Goal: Task Accomplishment & Management: Complete application form

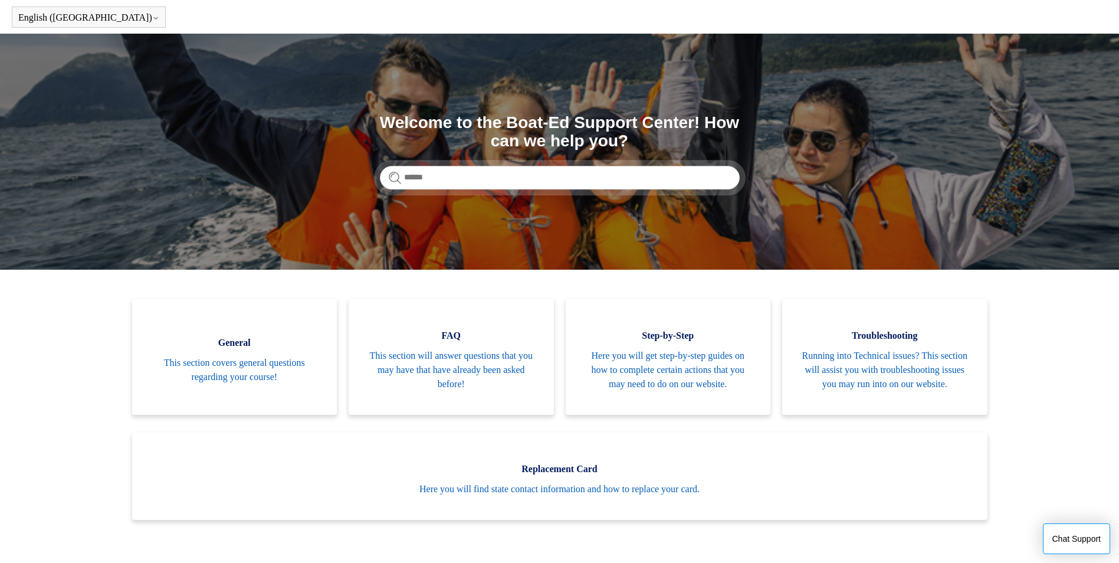
scroll to position [218, 0]
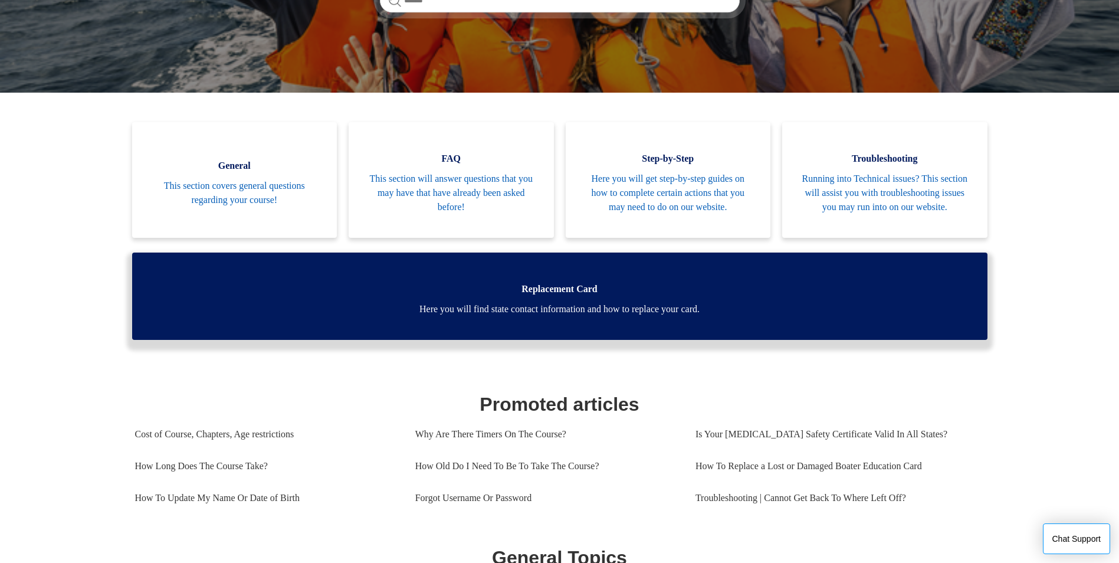
click at [556, 316] on span "Here you will find state contact information and how to replace your card." at bounding box center [560, 309] width 820 height 14
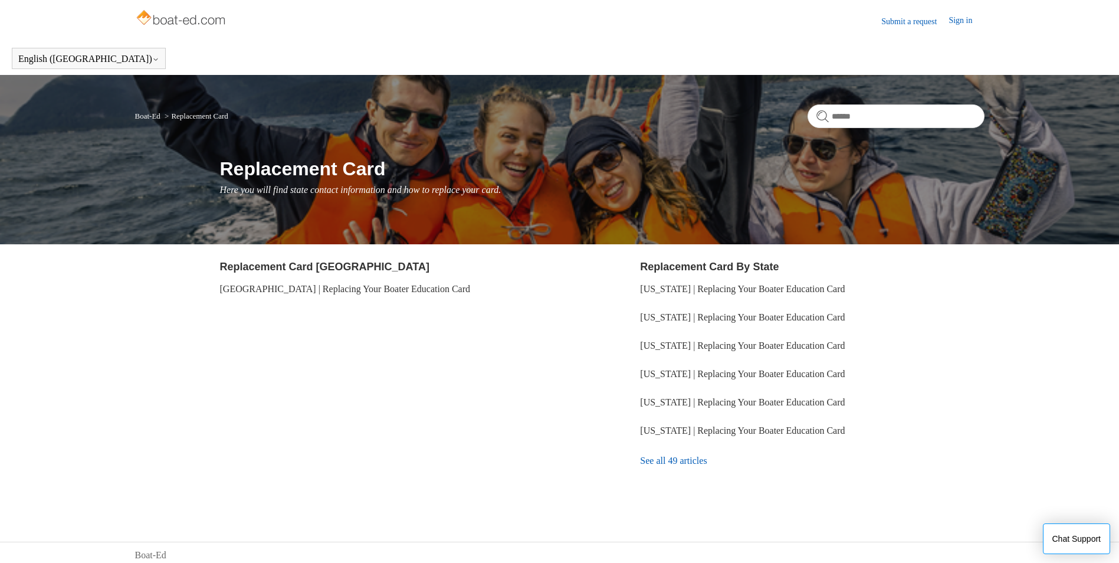
click at [692, 464] on link "See all 49 articles" at bounding box center [812, 461] width 344 height 32
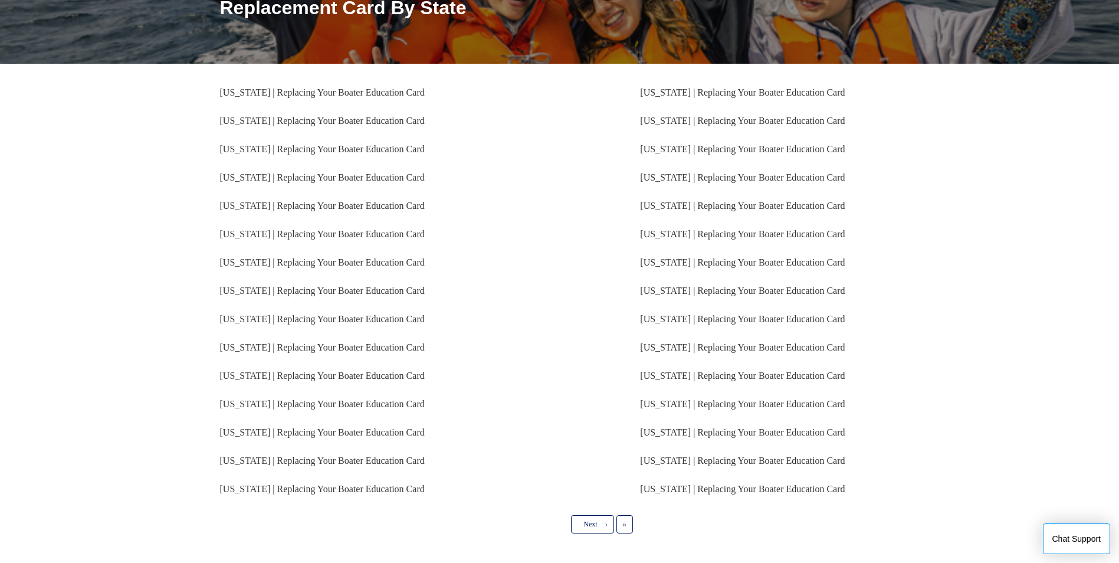
scroll to position [177, 0]
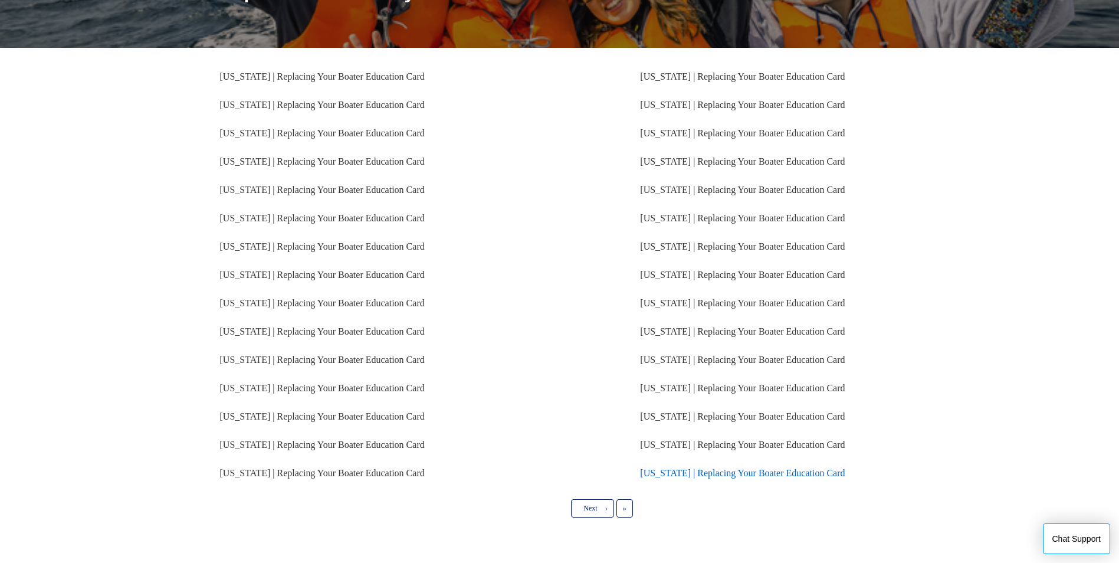
click at [665, 472] on link "Maryland | Replacing Your Boater Education Card" at bounding box center [742, 473] width 205 height 10
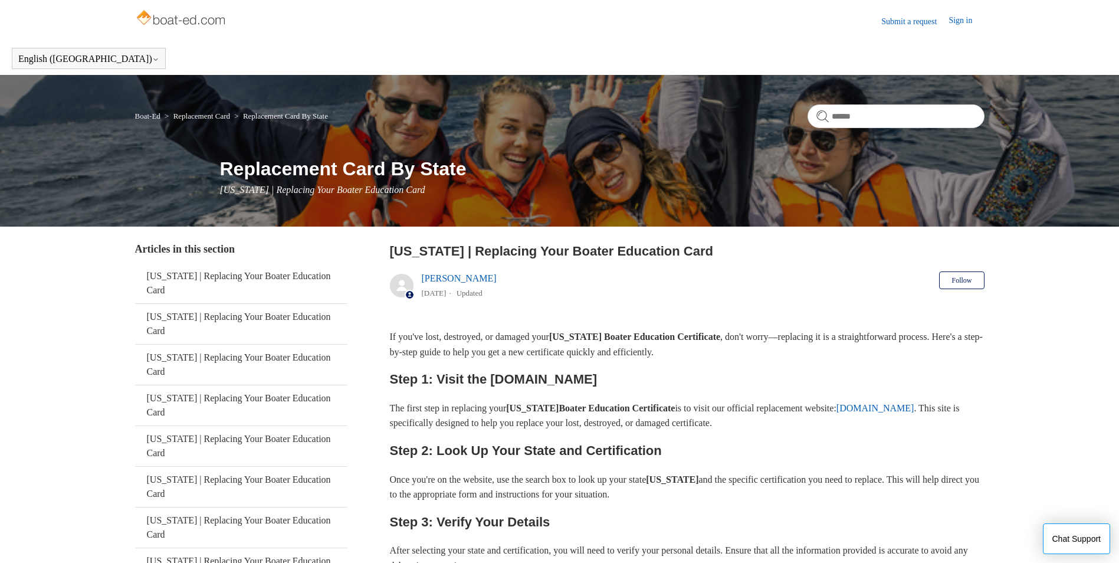
click at [901, 24] on link "Submit a request" at bounding box center [914, 21] width 67 height 12
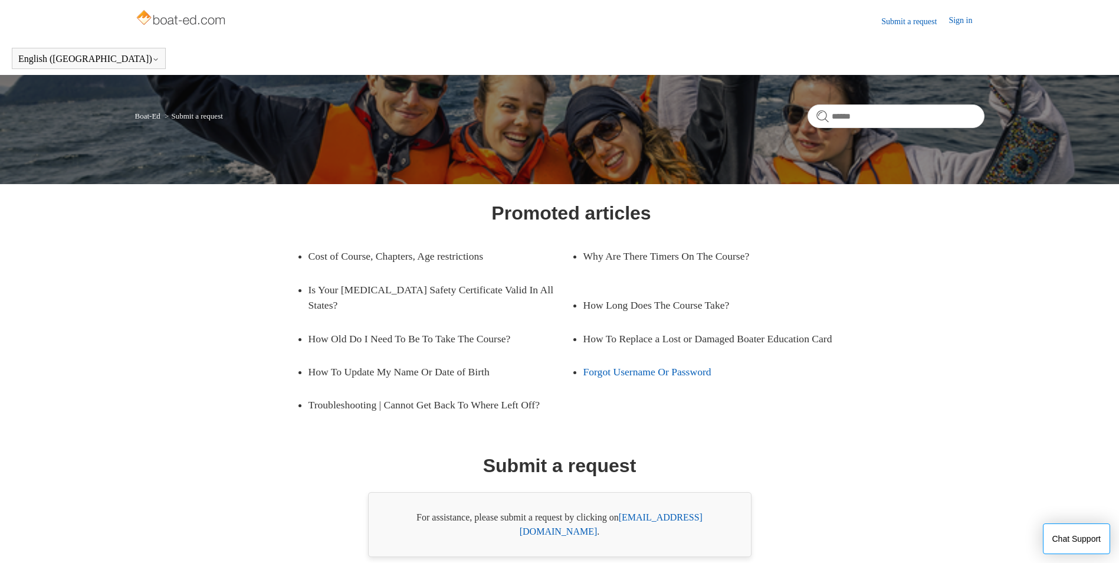
scroll to position [42, 0]
